Goal: Transaction & Acquisition: Purchase product/service

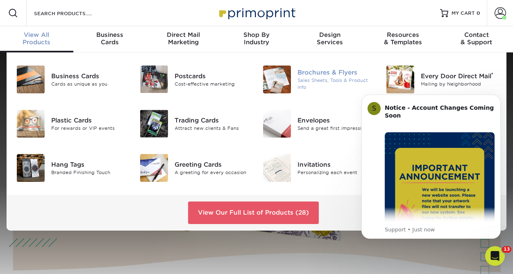
click at [317, 75] on div "Brochures & Flyers" at bounding box center [335, 72] width 76 height 9
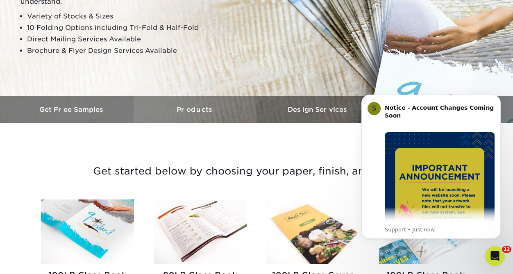
click at [189, 111] on h3 "Products" at bounding box center [195, 110] width 123 height 8
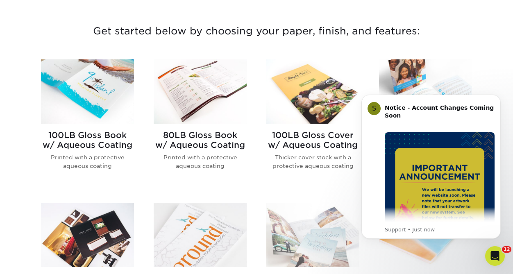
scroll to position [314, 0]
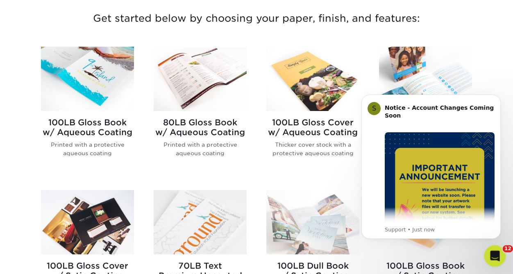
click at [492, 256] on icon "Open Intercom Messenger" at bounding box center [494, 255] width 14 height 14
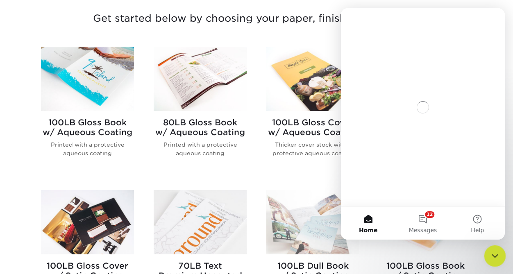
scroll to position [0, 0]
click at [492, 256] on icon "Close Intercom Messenger" at bounding box center [494, 255] width 10 height 10
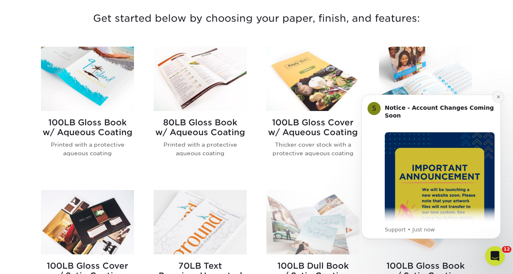
click at [496, 96] on icon "Dismiss notification" at bounding box center [498, 97] width 5 height 5
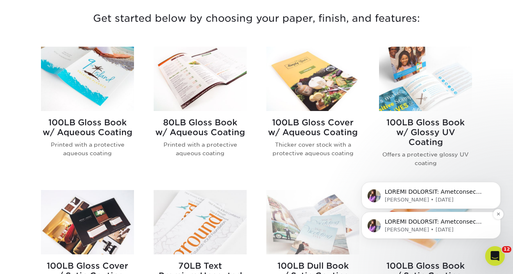
click at [458, 226] on p "Erica • 1d ago" at bounding box center [438, 229] width 106 height 7
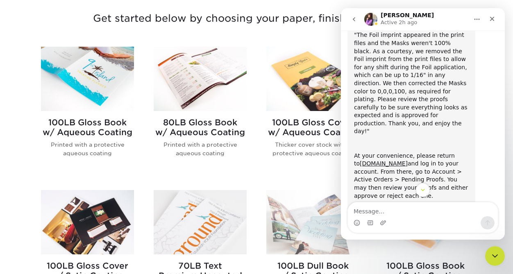
scroll to position [206, 0]
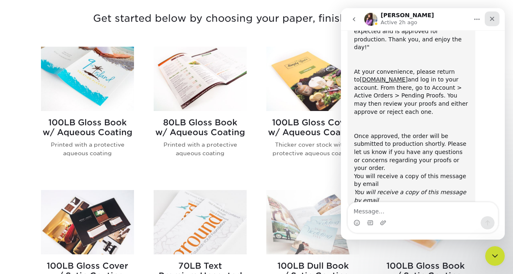
click at [491, 20] on icon "Close" at bounding box center [492, 19] width 5 height 5
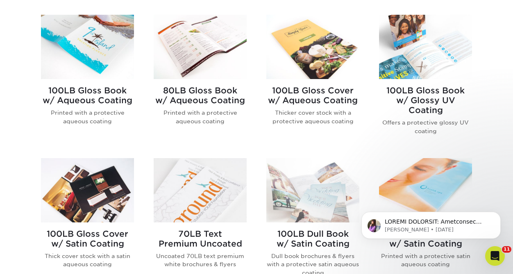
scroll to position [349, 0]
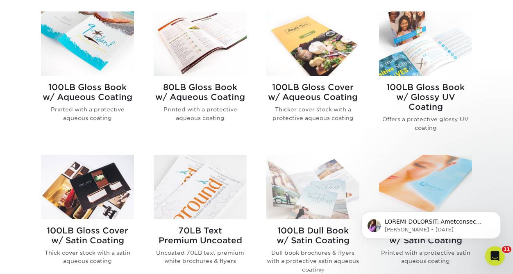
click at [102, 235] on h2 "100LB Gloss Cover w/ Satin Coating" at bounding box center [87, 236] width 93 height 20
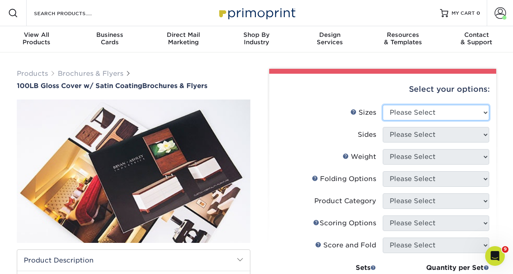
click at [486, 106] on select "Please Select 3.67" x 8.5" 4" x 8.5" 4" x 11" 4" x 12" 4.25" x 11" 5.5" x 8.5" …" at bounding box center [436, 113] width 106 height 16
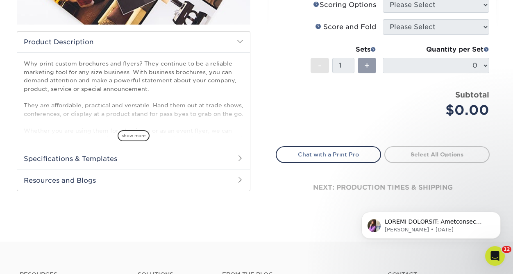
scroll to position [221, 0]
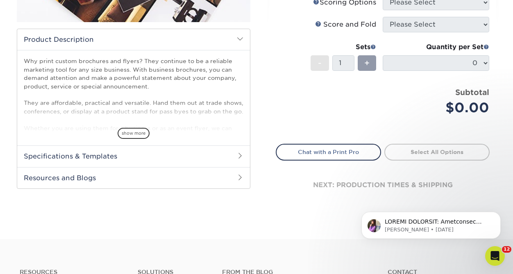
click at [238, 38] on span at bounding box center [240, 39] width 7 height 7
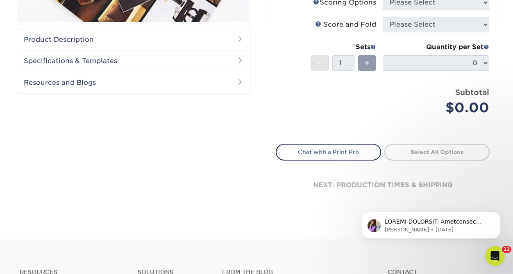
click at [240, 63] on span at bounding box center [240, 60] width 7 height 7
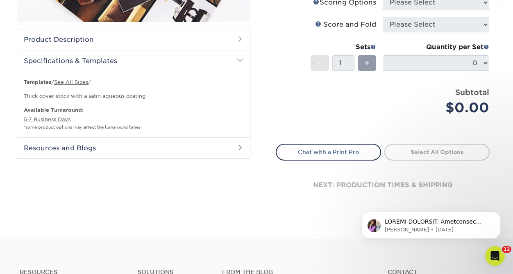
click at [240, 63] on span at bounding box center [240, 60] width 7 height 7
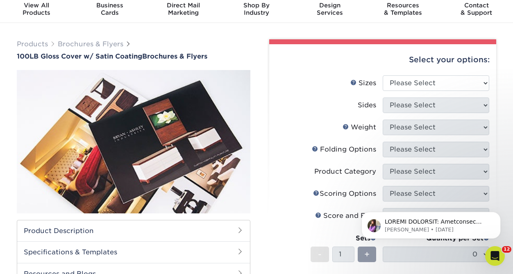
scroll to position [20, 0]
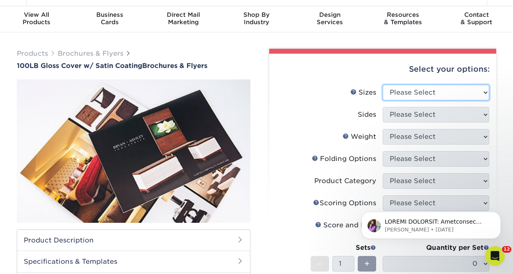
click at [479, 86] on select "Please Select 3.67" x 8.5" 4" x 8.5" 4" x 11" 4" x 12" 4.25" x 11" 5.5" x 8.5" …" at bounding box center [436, 93] width 106 height 16
select select "4.00x12.00"
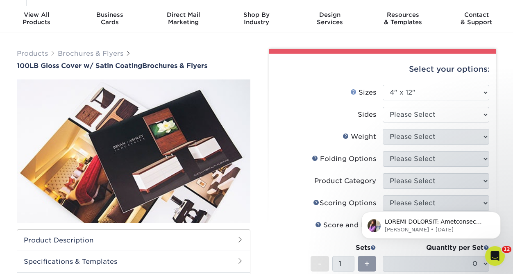
click at [352, 91] on link "Sizes Help" at bounding box center [353, 91] width 7 height 7
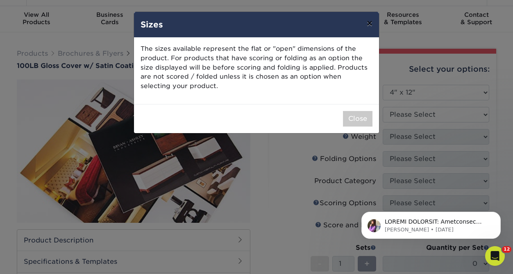
click at [367, 23] on button "×" at bounding box center [369, 23] width 19 height 23
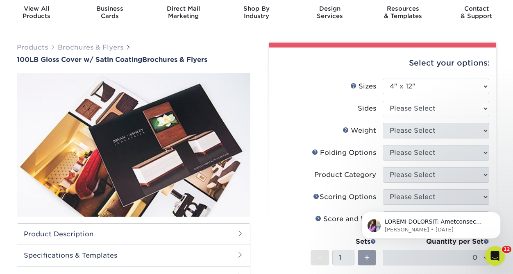
scroll to position [36, 0]
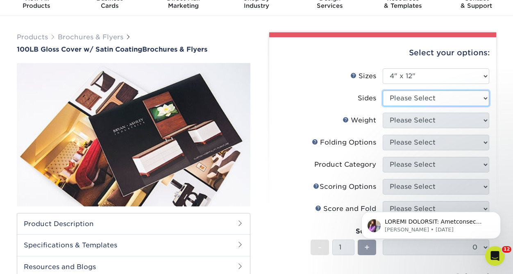
click at [482, 93] on select "Please Select Print Both Sides Print Front Only" at bounding box center [436, 99] width 106 height 16
select select "32d3c223-f82c-492b-b915-ba065a00862f"
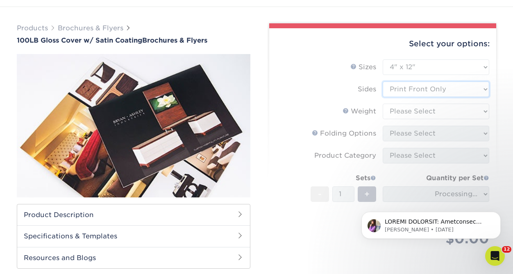
scroll to position [45, 0]
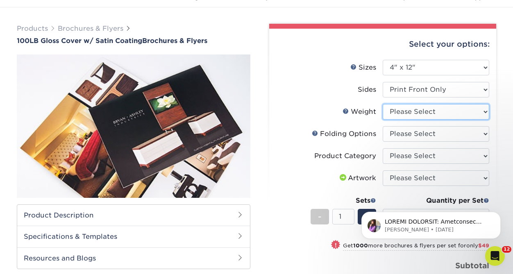
click at [450, 114] on select "Please Select 100LB" at bounding box center [436, 112] width 106 height 16
select select "100LB"
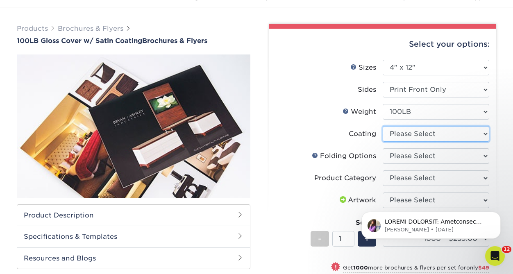
click at [462, 135] on select at bounding box center [436, 134] width 106 height 16
select select "1753ff32-3d28-4f95-990a-6fda0dbe3d7c"
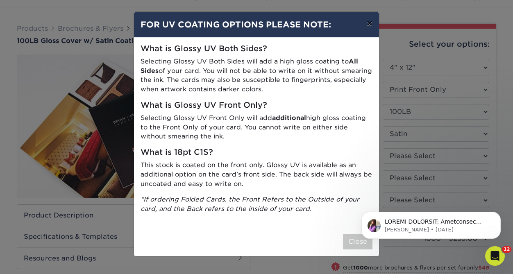
click at [365, 25] on button "×" at bounding box center [369, 23] width 19 height 23
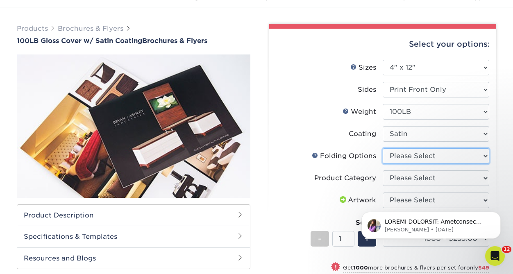
click at [431, 159] on select "Please Select FLAT - No Folding" at bounding box center [436, 156] width 106 height 16
select select "9b1d5825-34d1-4721-9874-ed79abb003d7"
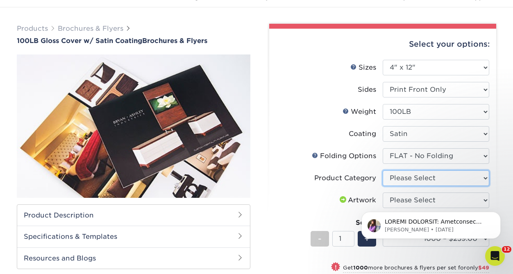
click at [438, 185] on select "Please Select Flyers and Brochures" at bounding box center [436, 178] width 106 height 16
select select "1a668080-6b7c-4174-b399-2c3833b27ef4"
click at [443, 198] on body "[PERSON_NAME] • [DATE]" at bounding box center [430, 223] width 157 height 51
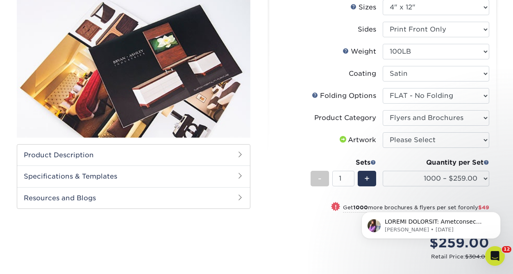
scroll to position [122, 0]
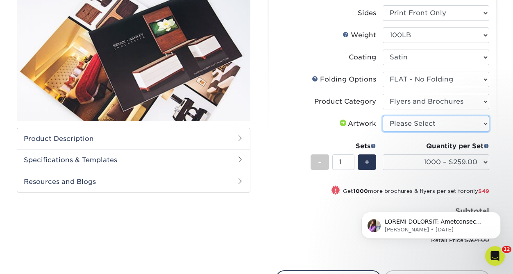
click at [480, 122] on select "Please Select I will upload files I need a design - $175" at bounding box center [436, 124] width 106 height 16
select select "upload"
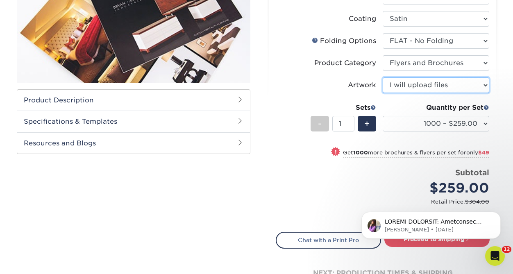
scroll to position [174, 0]
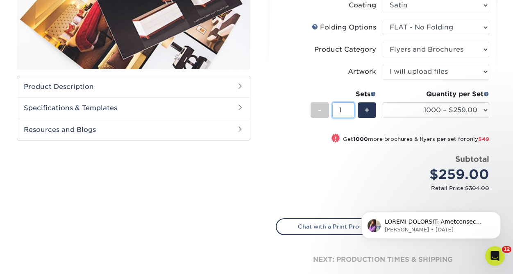
click at [342, 108] on input "1" at bounding box center [343, 110] width 22 height 16
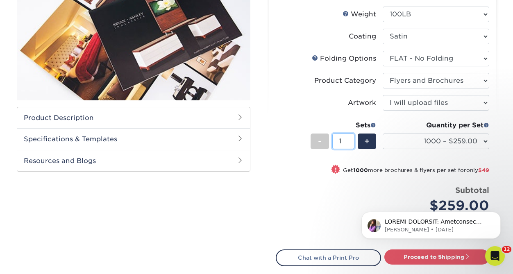
scroll to position [142, 0]
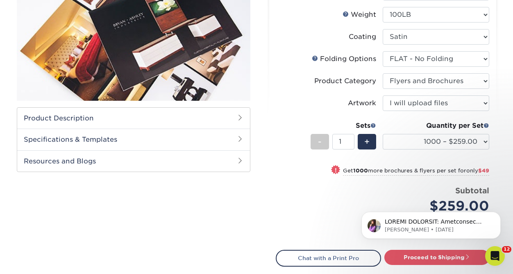
click at [315, 159] on li "Sets - 1 + Quantity per Set 1000 – $259.00 2000 – $308.00 2500 – $385.00 3000 –…" at bounding box center [382, 142] width 213 height 48
click at [338, 147] on input "1" at bounding box center [343, 142] width 22 height 16
click at [463, 142] on select "1000 – $259.00 2000 – $308.00 2500 – $385.00 3000 – $453.00 4000 – $544.00 5000…" at bounding box center [436, 142] width 106 height 16
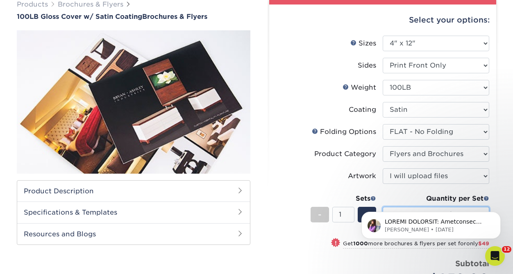
scroll to position [0, 0]
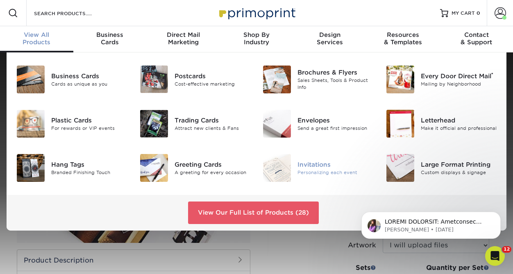
click at [312, 165] on div "Invitations" at bounding box center [335, 164] width 76 height 9
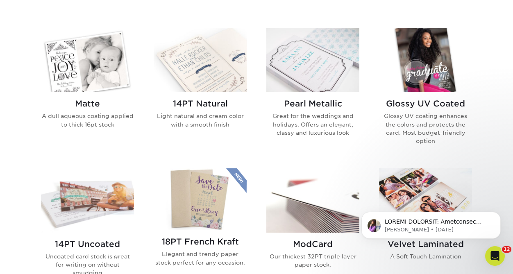
scroll to position [370, 0]
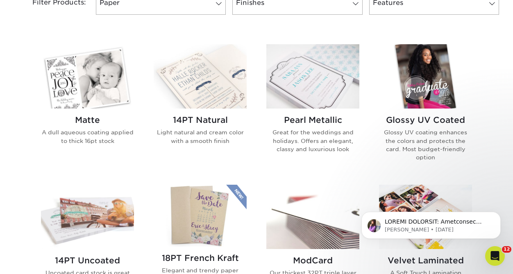
click at [430, 120] on h2 "Glossy UV Coated" at bounding box center [425, 120] width 93 height 10
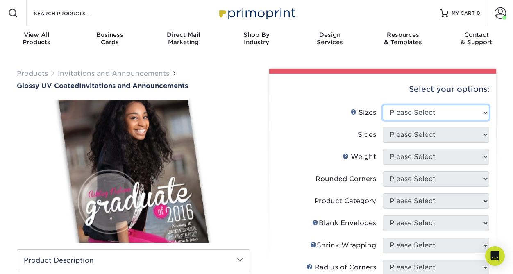
click at [458, 113] on select "Please Select 4.25" x 5.5" 4.25" x 6" 5" x 7" 5.5" x 8.5" 6" x 6"" at bounding box center [436, 113] width 106 height 16
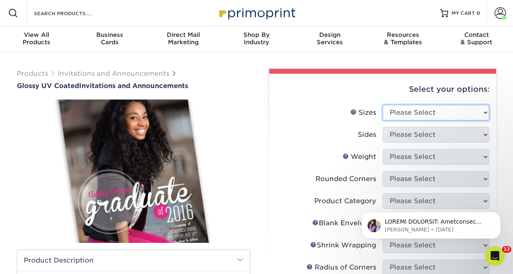
select select "6.00x6.00"
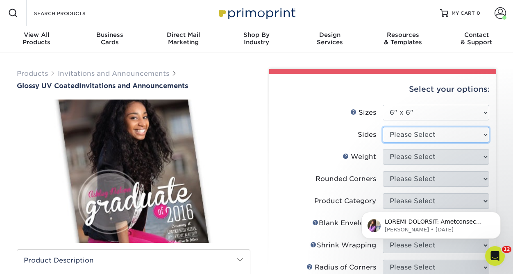
click at [470, 134] on select "Please Select Print Both Sides Print Both Sides - Foil Back Only Print Both Sid…" at bounding box center [436, 135] width 106 height 16
select select "13abbda7-1d64-4f25-8bb2-c179b224825d"
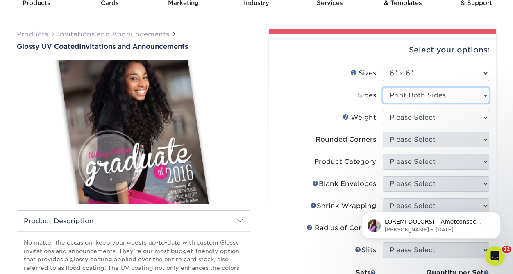
scroll to position [41, 0]
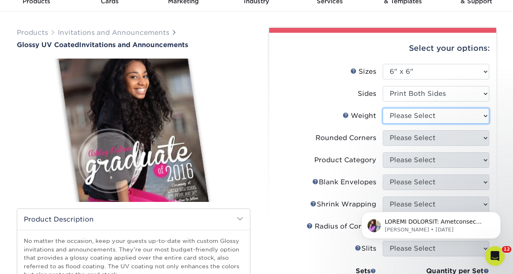
click at [466, 111] on select "Please Select 16PT" at bounding box center [436, 116] width 106 height 16
select select "16PT"
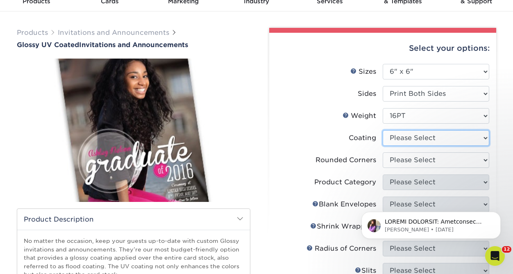
click at [454, 132] on select at bounding box center [436, 138] width 106 height 16
select select "ae367451-b2b8-45df-a344-0f05b6a12993"
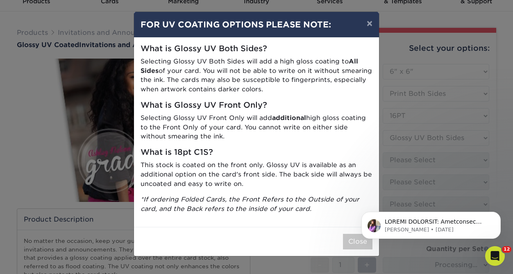
click html "[PERSON_NAME] • [DATE]"
click at [370, 25] on button "×" at bounding box center [369, 23] width 19 height 23
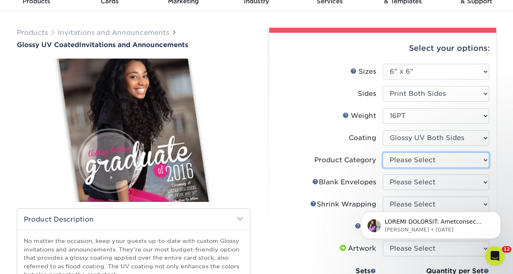
click at [453, 157] on select "Please Select Announcement Cards" at bounding box center [436, 160] width 106 height 16
select select "afc43903-b91d-4869-9f05-9fa1eb7dcbea"
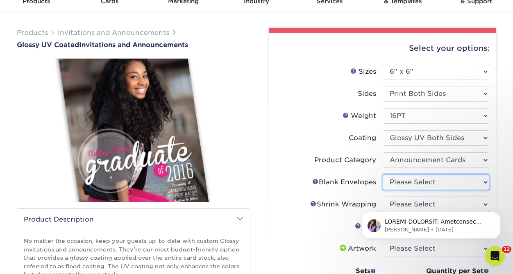
click at [433, 179] on select "Please Select No Blank Envelopes Yes 100 Envelopes 6.5X6.5 Yes 250 Envelopes 6.…" at bounding box center [436, 182] width 106 height 16
select select "9f137334-7cf0-4a73-8a74-a4df662606ea"
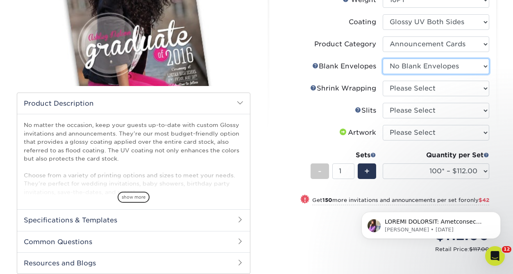
scroll to position [161, 0]
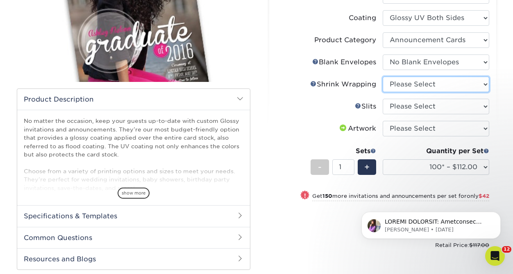
click at [442, 84] on select "Please Select No Shrink Wrapping Shrink Wrap 100 Per Package Shrink Wrap 50 Per…" at bounding box center [436, 85] width 106 height 16
select select "c8749376-e7da-41d0-b3dc-647faf84d907"
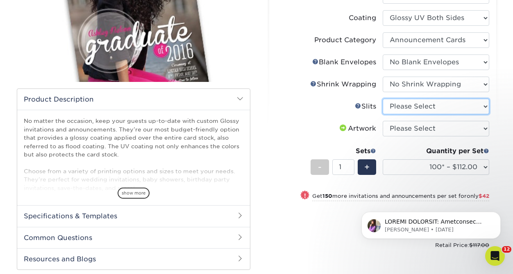
click at [442, 104] on select "Please Select Moon Slits Slide Slits No Gift Card Slits" at bounding box center [436, 107] width 106 height 16
select select "c4055f3c-a707-4a99-931b-ce83690041fd"
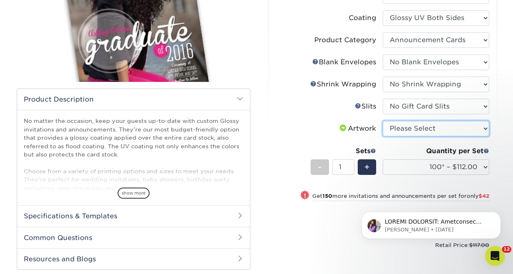
click at [445, 131] on select "Please Select I will upload files I need a design - $100" at bounding box center [436, 129] width 106 height 16
select select "upload"
click at [318, 142] on li "Artwork Please Select I will upload files I need a design - $100" at bounding box center [382, 132] width 213 height 22
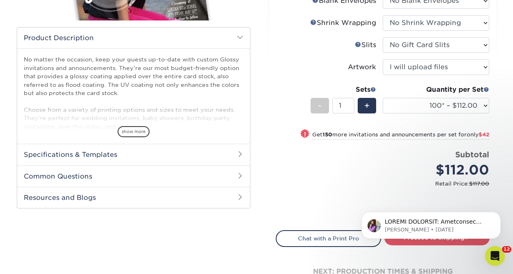
scroll to position [223, 0]
click at [365, 103] on span "+" at bounding box center [366, 105] width 5 height 12
type input "2"
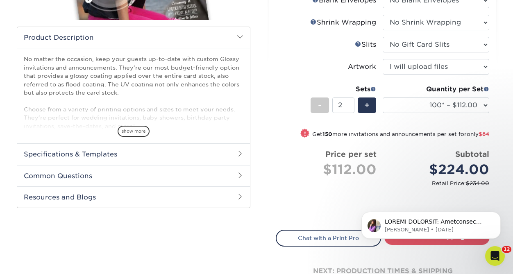
click at [406, 131] on small "Get 150 more invitations and announcements per set for only $84" at bounding box center [400, 135] width 177 height 8
select select "250* – $154.00"
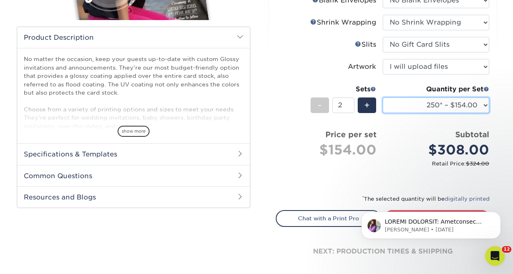
click at [473, 107] on select "100* – $112.00 250* – $154.00 500 – $189.00 1000 – $212.00 2500 – $343.00 5000 …" at bounding box center [436, 105] width 106 height 16
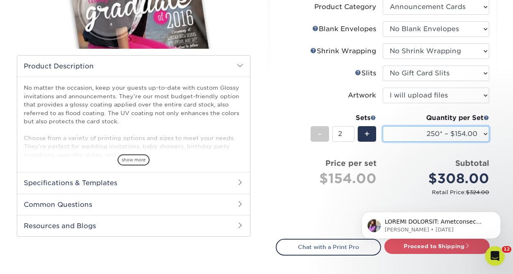
scroll to position [192, 0]
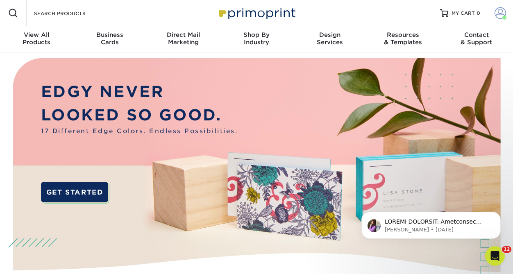
click at [496, 17] on span at bounding box center [499, 12] width 11 height 11
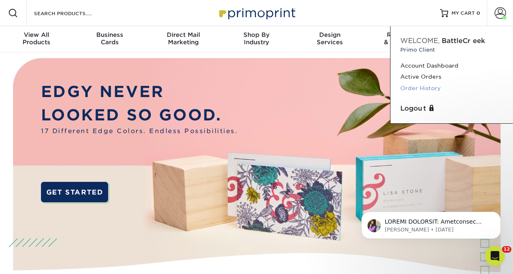
click at [425, 86] on link "Order History" at bounding box center [451, 88] width 103 height 11
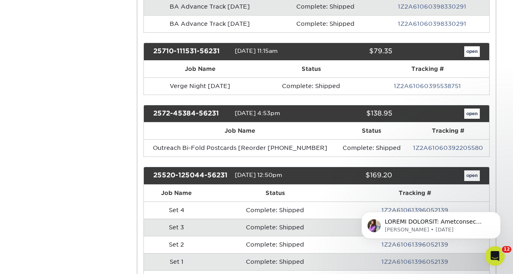
scroll to position [528, 0]
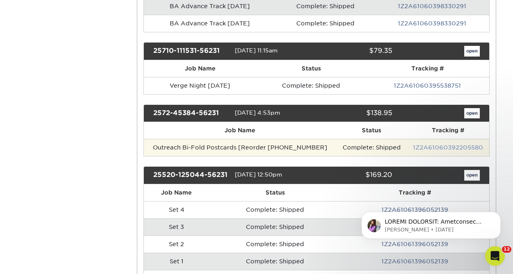
click at [424, 147] on link "1Z2A61060392205580" at bounding box center [448, 147] width 70 height 7
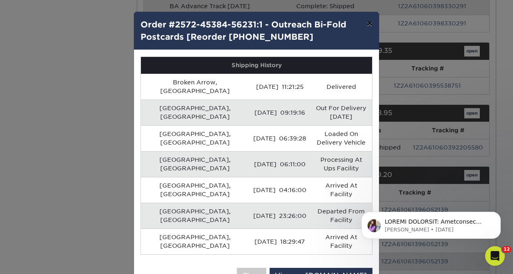
click at [364, 18] on button "×" at bounding box center [369, 23] width 19 height 23
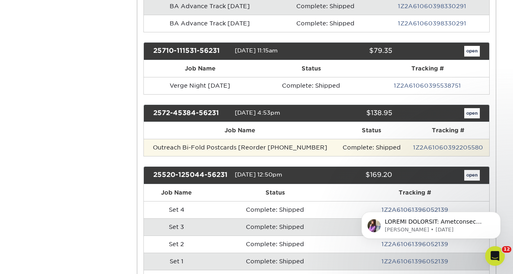
click at [267, 148] on td "Outreach Bi-Fold Postcards [Reorder [PHONE_NUMBER]" at bounding box center [240, 147] width 193 height 17
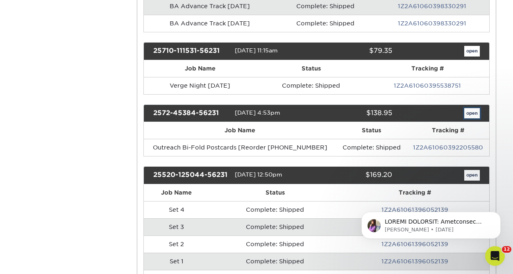
click at [472, 111] on link "open" at bounding box center [472, 113] width 16 height 11
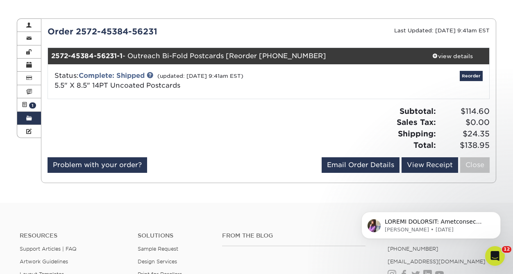
scroll to position [73, 0]
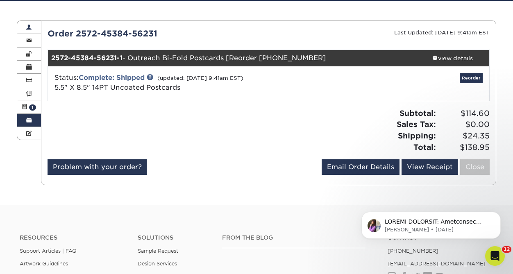
click at [28, 27] on span at bounding box center [29, 27] width 6 height 7
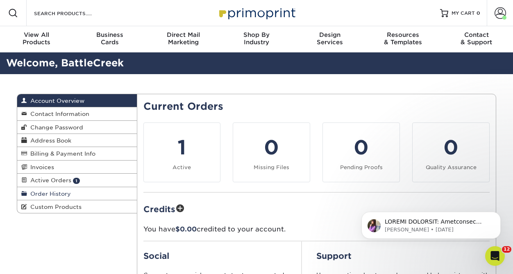
click at [60, 192] on span "Order History" at bounding box center [49, 193] width 44 height 7
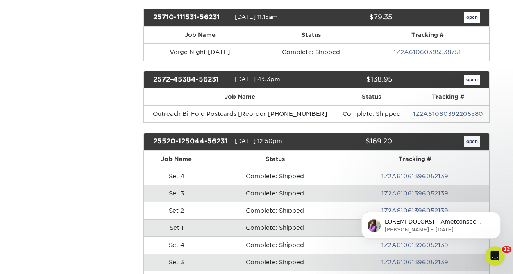
scroll to position [562, 0]
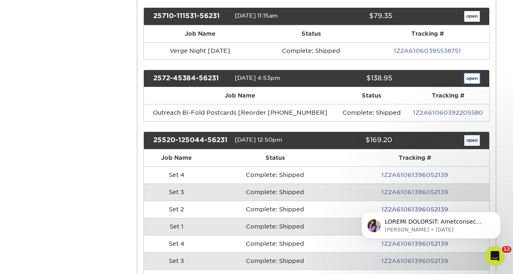
click at [468, 79] on link "open" at bounding box center [472, 78] width 16 height 11
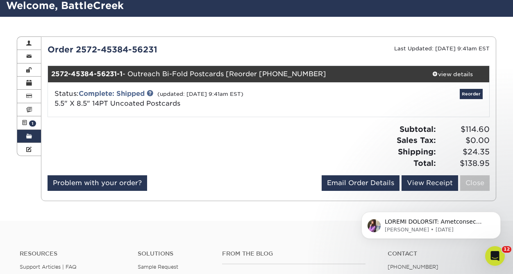
scroll to position [54, 0]
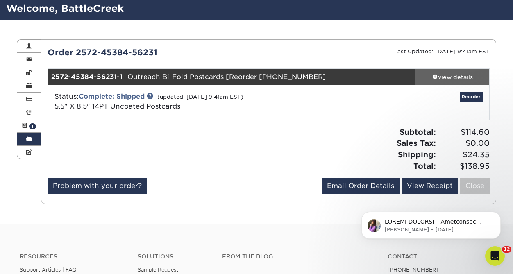
click at [451, 73] on div "view details" at bounding box center [452, 77] width 74 height 8
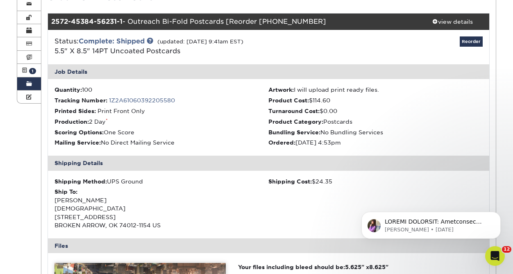
scroll to position [106, 0]
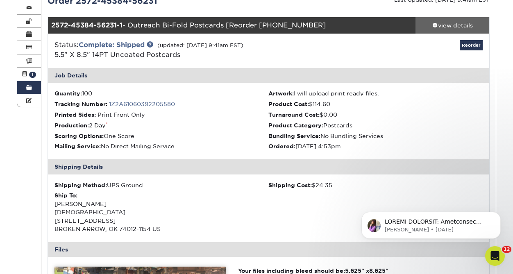
click at [448, 26] on div "view details" at bounding box center [452, 25] width 74 height 8
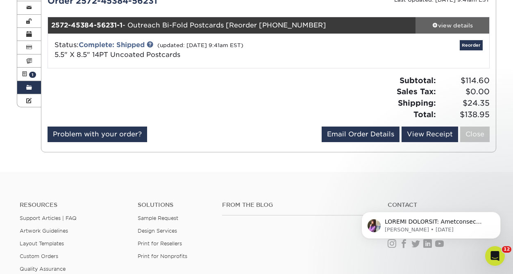
click at [448, 26] on div "view details" at bounding box center [452, 25] width 74 height 8
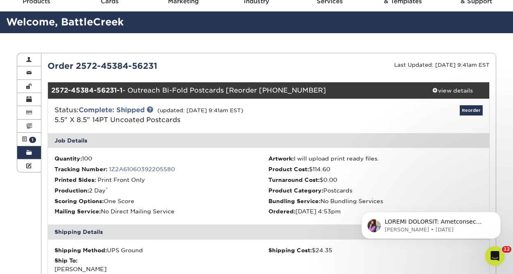
scroll to position [36, 0]
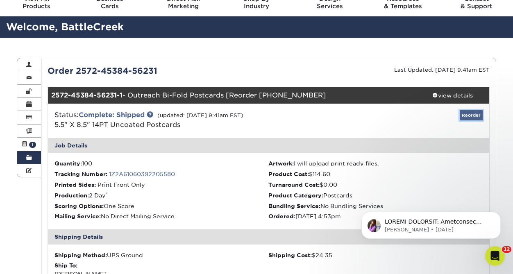
click at [468, 114] on link "Reorder" at bounding box center [471, 115] width 23 height 10
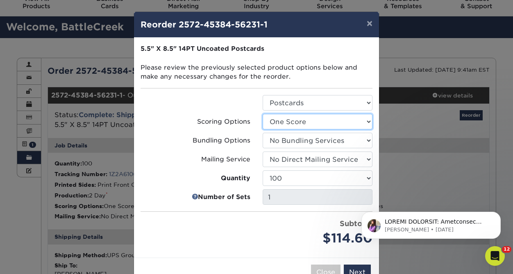
click at [356, 126] on select "Select Option No Scoring One Score Score in Half Two Scores" at bounding box center [318, 122] width 110 height 16
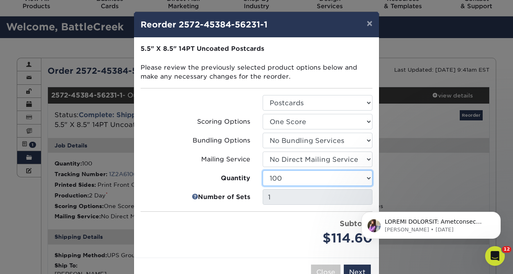
click at [367, 181] on select "100 250 500 750 1000 1500 2000 2500 3000 4000 5000 10000 15000 20000 25000 3000…" at bounding box center [318, 178] width 110 height 16
select select "6237a36b-b046-4ef6-8fed-6cb9c22a5ece"
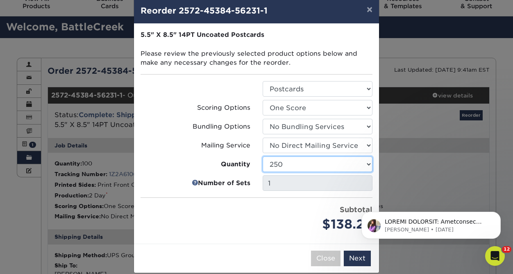
scroll to position [25, 0]
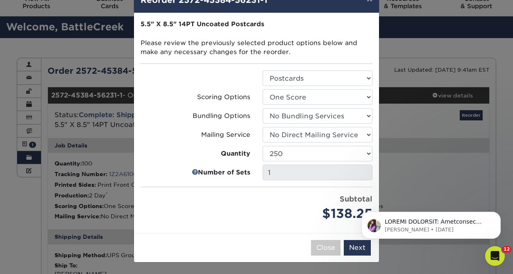
click at [283, 196] on div "Subtotal $138.25" at bounding box center [318, 208] width 110 height 29
click at [354, 247] on body "Erica • 1d ago" at bounding box center [430, 223] width 157 height 51
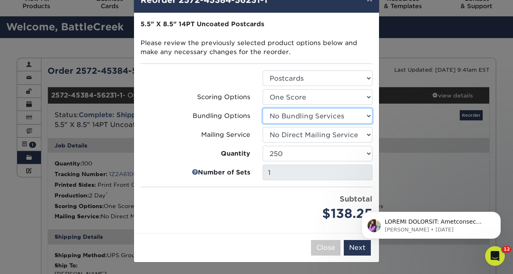
click at [352, 117] on select "Select Option No Bundling Services Yes, Bundles of 50 (+2 Days) Yes, Bundles of…" at bounding box center [318, 116] width 110 height 16
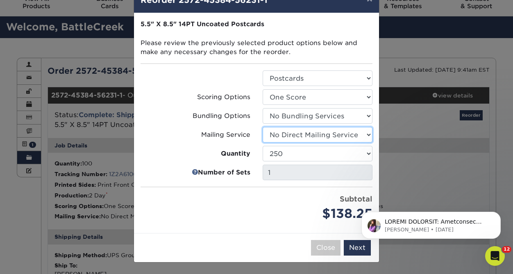
click at [345, 131] on select "Select Option No Direct Mailing Service No, I will mail/stamp/imprint Direct Ma…" at bounding box center [318, 135] width 110 height 16
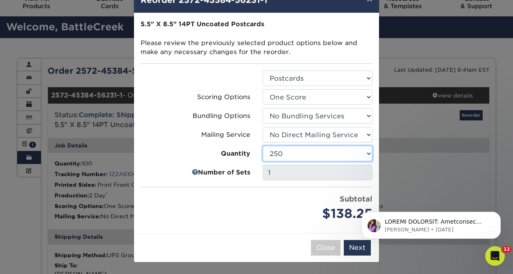
click at [349, 154] on select "100 250 500 750 1000 1500 2000 2500 3000 4000 5000 10000 15000 20000 25000 3000…" at bounding box center [318, 154] width 110 height 16
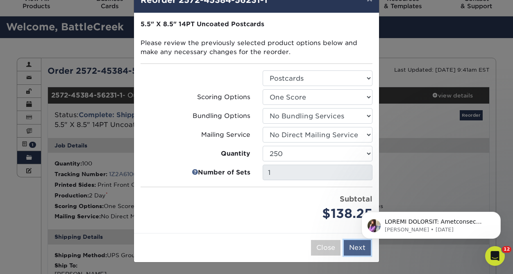
click at [351, 249] on button "Next" at bounding box center [357, 248] width 27 height 16
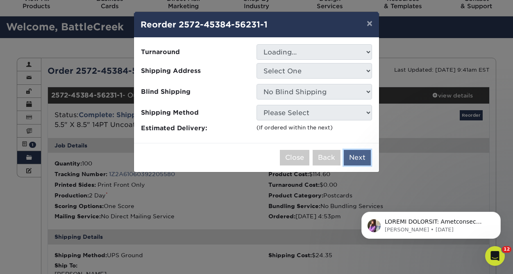
scroll to position [0, 0]
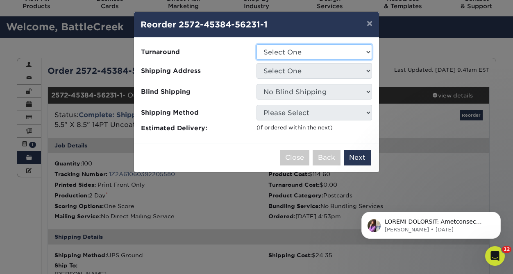
click at [344, 47] on select "Select One 2-4 Business Days 2 Day Next Business Day" at bounding box center [313, 52] width 115 height 16
select select "59908112-5727-49d7-b81d-00979e0a6a06"
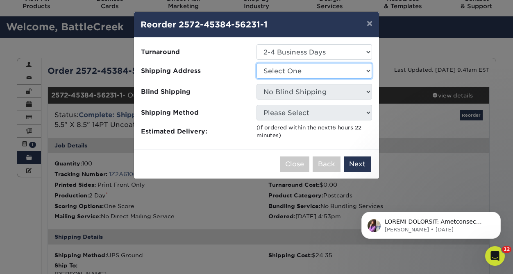
click at [326, 71] on select "Select One Abby Jones Ainsley Hopkins Alex Russell Alleigh Jezek Alleigh Jezek …" at bounding box center [313, 71] width 115 height 16
select select "252078"
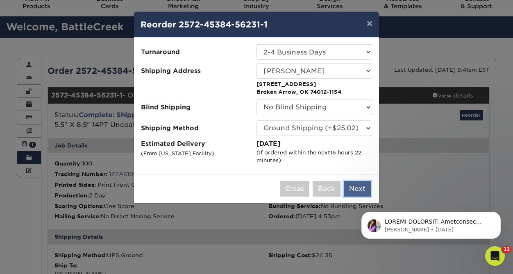
click at [359, 189] on button "Next" at bounding box center [357, 189] width 27 height 16
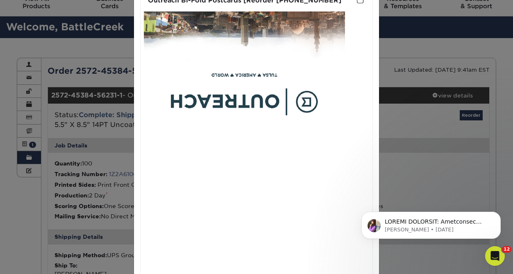
scroll to position [74, 0]
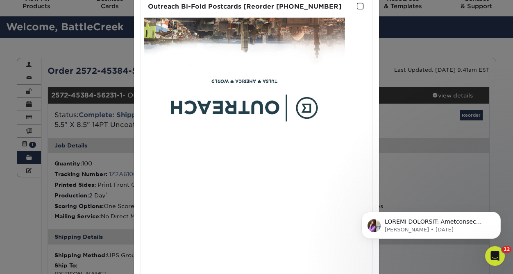
click at [359, 5] on span at bounding box center [360, 6] width 7 height 8
click at [0, 0] on input "checkbox" at bounding box center [0, 0] width 0 height 0
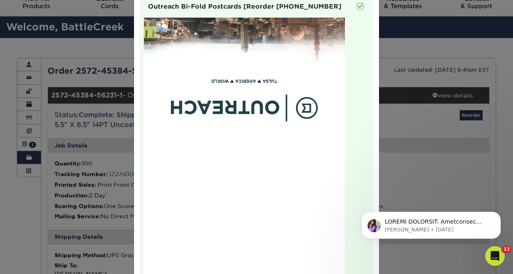
scroll to position [177, 0]
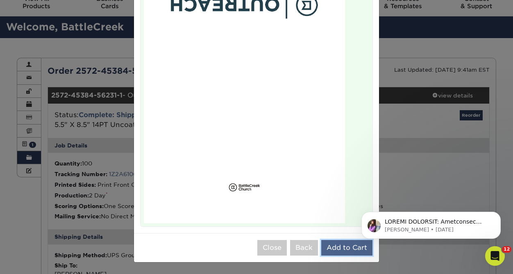
click at [342, 249] on button "Add to Cart" at bounding box center [346, 248] width 51 height 16
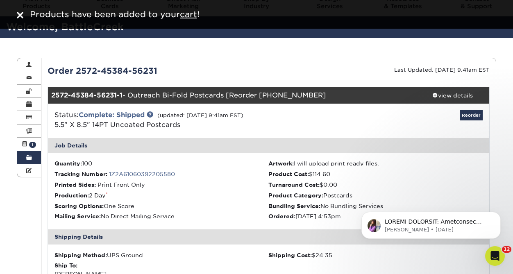
scroll to position [0, 0]
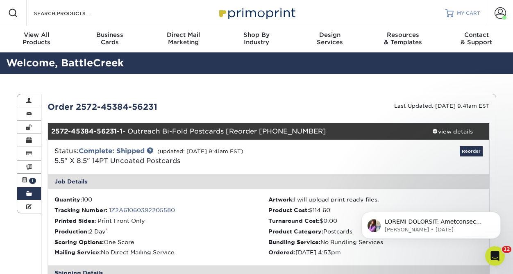
click at [462, 16] on link "MY CART" at bounding box center [462, 13] width 35 height 26
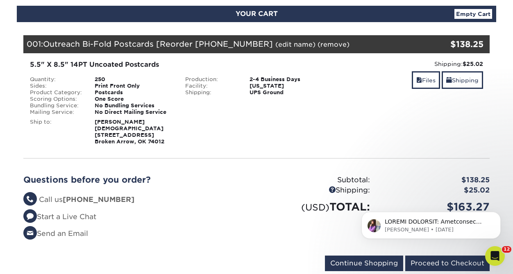
scroll to position [89, 0]
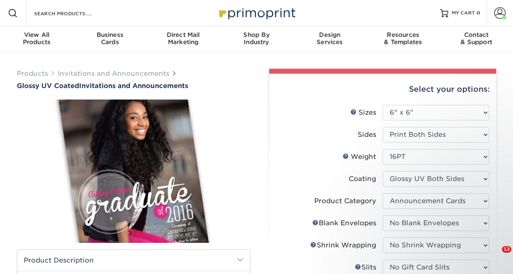
select select "6.00x6.00"
select select "afc43903-b91d-4869-9f05-9fa1eb7dcbea"
select select "9f137334-7cf0-4a73-8a74-a4df662606ea"
select select "c8749376-e7da-41d0-b3dc-647faf84d907"
select select "c4055f3c-a707-4a99-931b-ce83690041fd"
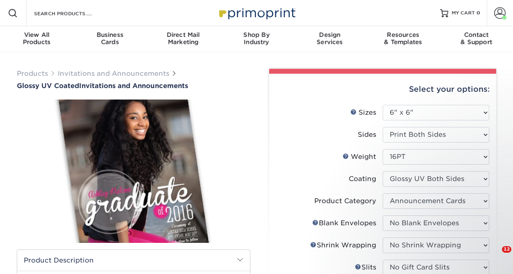
select select "upload"
select select "250* – $154.00"
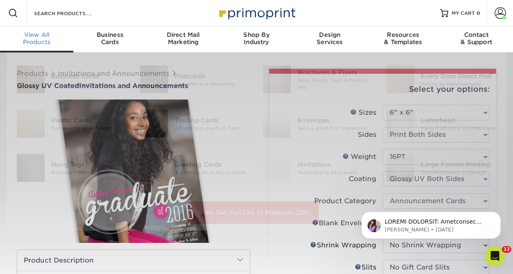
click at [34, 37] on span "View All" at bounding box center [36, 34] width 73 height 7
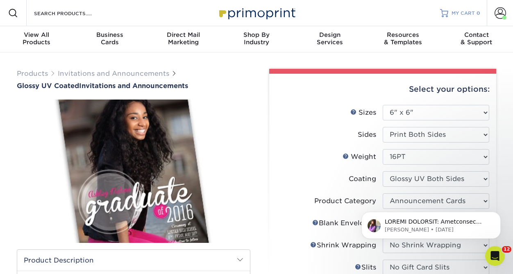
click at [460, 15] on span "MY CART" at bounding box center [462, 13] width 23 height 7
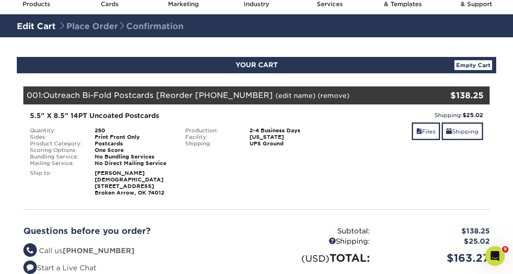
click at [473, 59] on div "YOUR CART Empty Cart" at bounding box center [256, 65] width 479 height 16
click at [469, 65] on link "Empty Cart" at bounding box center [473, 65] width 38 height 10
